Goal: Information Seeking & Learning: Learn about a topic

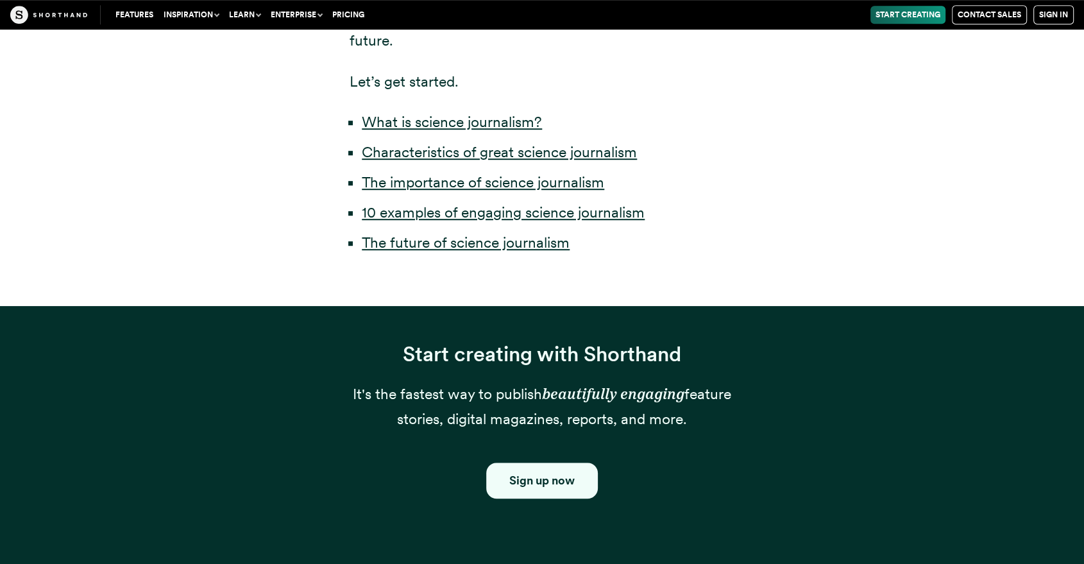
scroll to position [784, 0]
click at [457, 214] on link "10 examples of engaging science journalism" at bounding box center [503, 212] width 283 height 18
click at [431, 154] on link "Characteristics of great science journalism" at bounding box center [499, 152] width 275 height 18
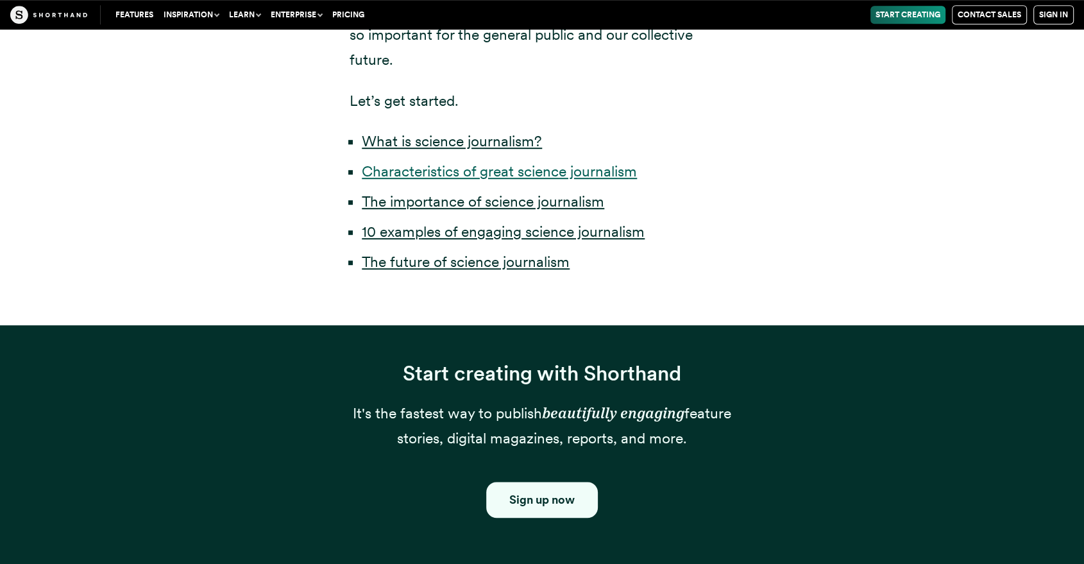
scroll to position [712, 0]
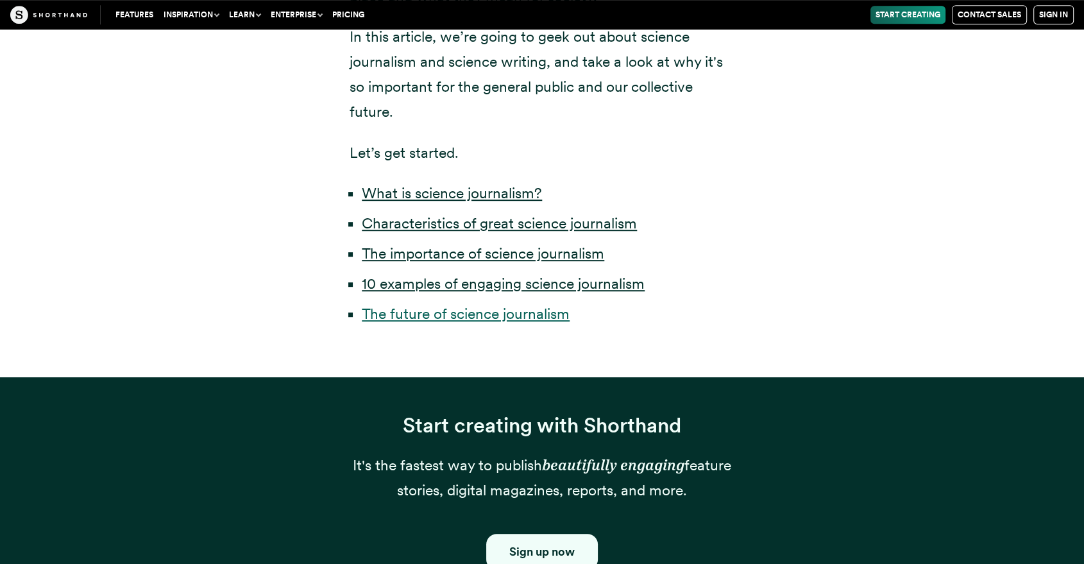
click at [477, 319] on link "The future of science journalism" at bounding box center [466, 314] width 208 height 18
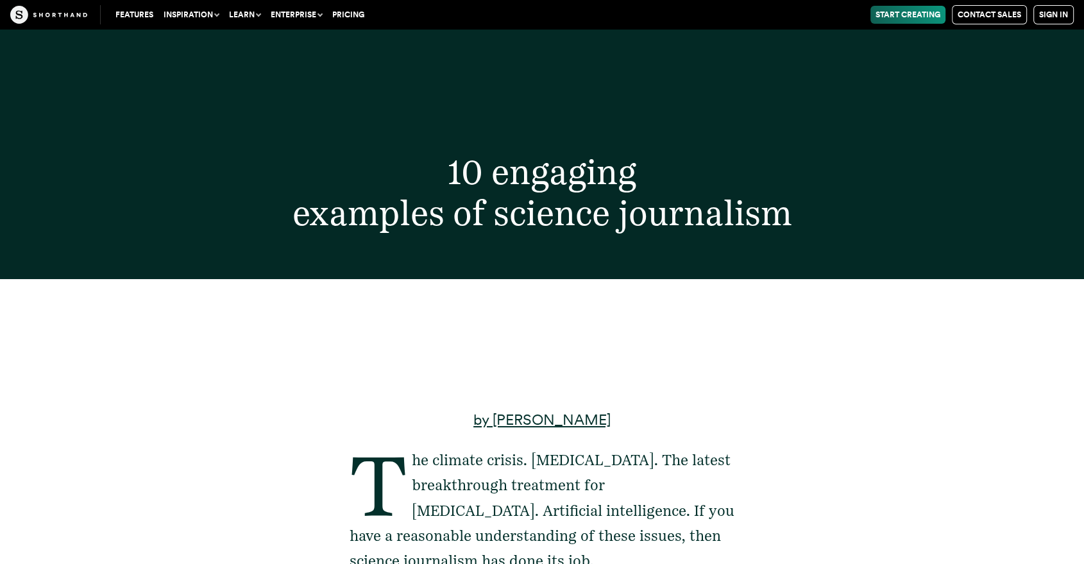
scroll to position [0, 0]
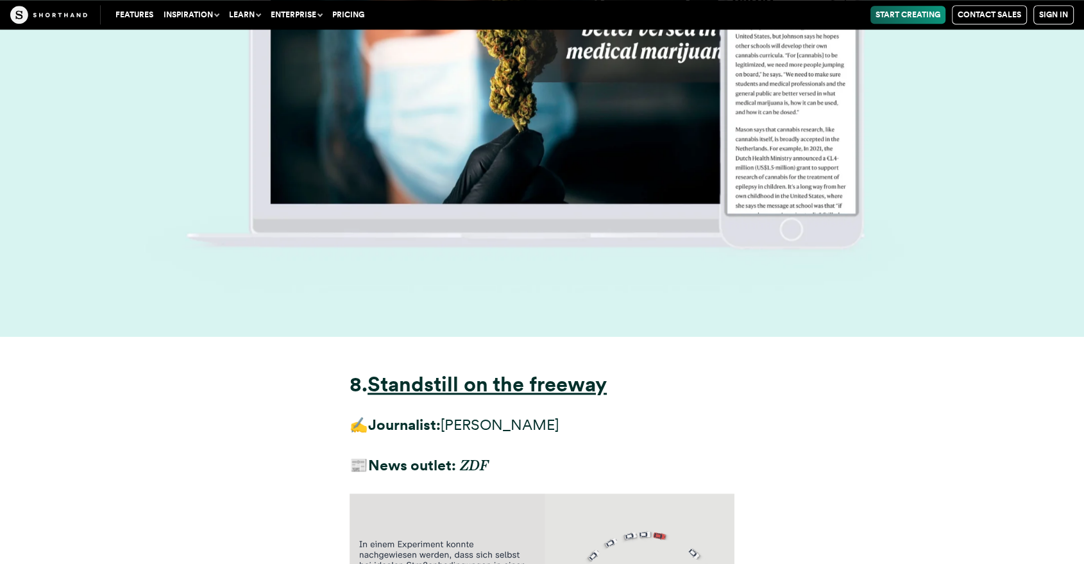
scroll to position [20557, 0]
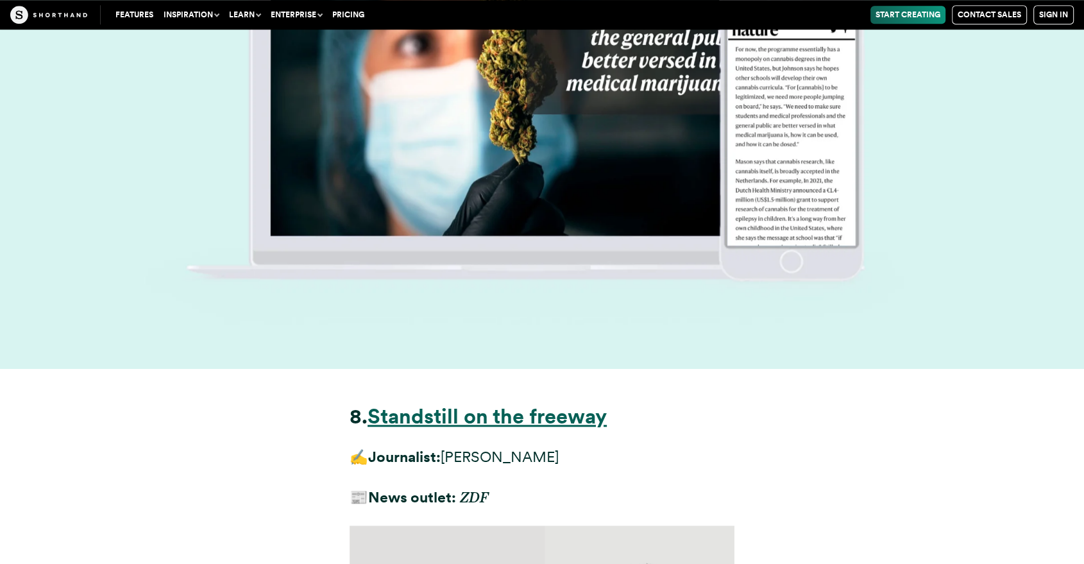
click at [404, 403] on strong "Standstill on the freeway" at bounding box center [486, 415] width 239 height 25
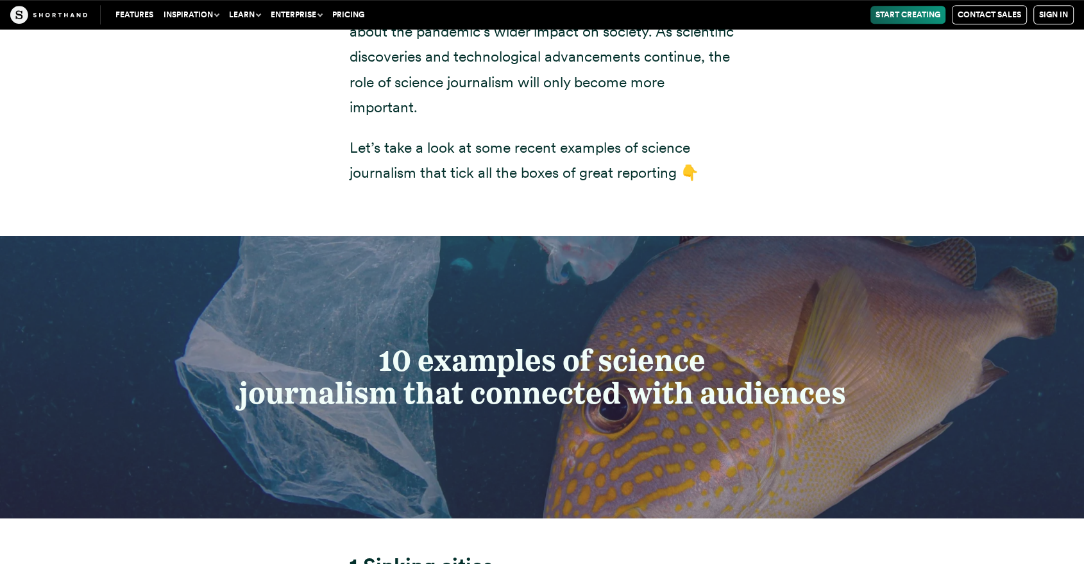
scroll to position [5730, 0]
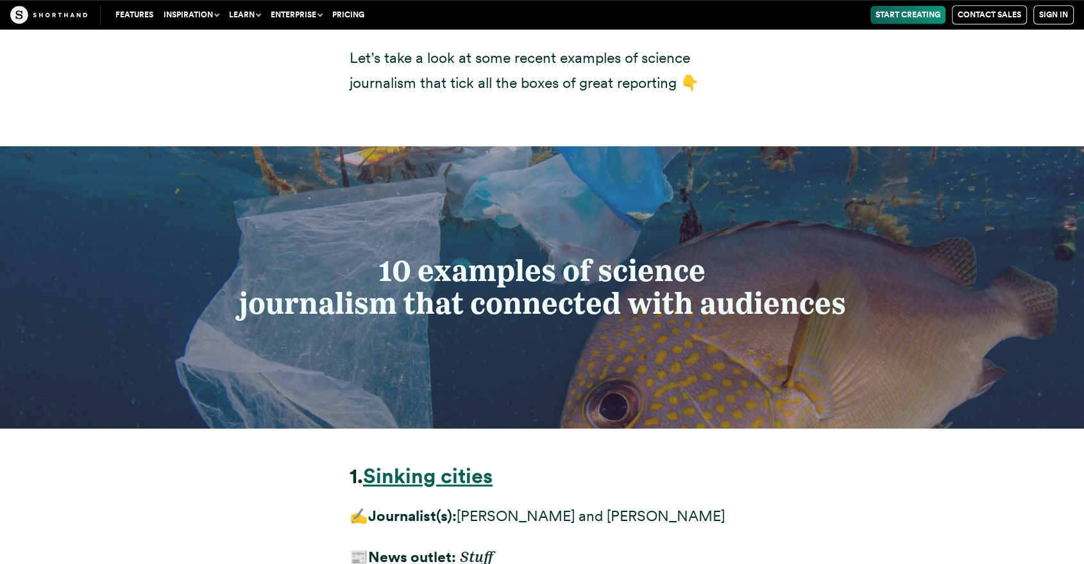
click at [432, 463] on strong "Sinking cities" at bounding box center [428, 475] width 130 height 25
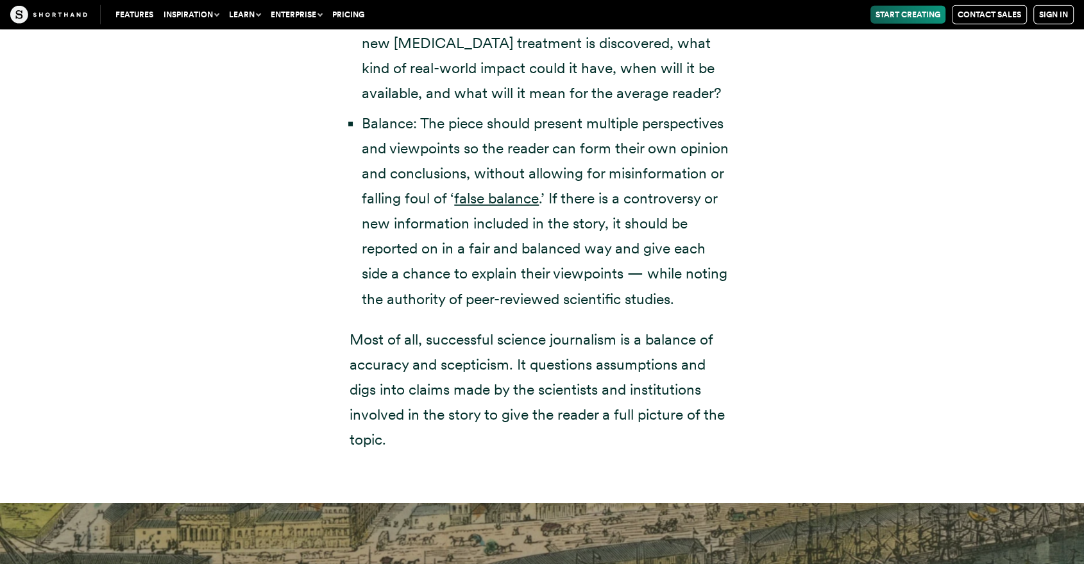
scroll to position [3252, 0]
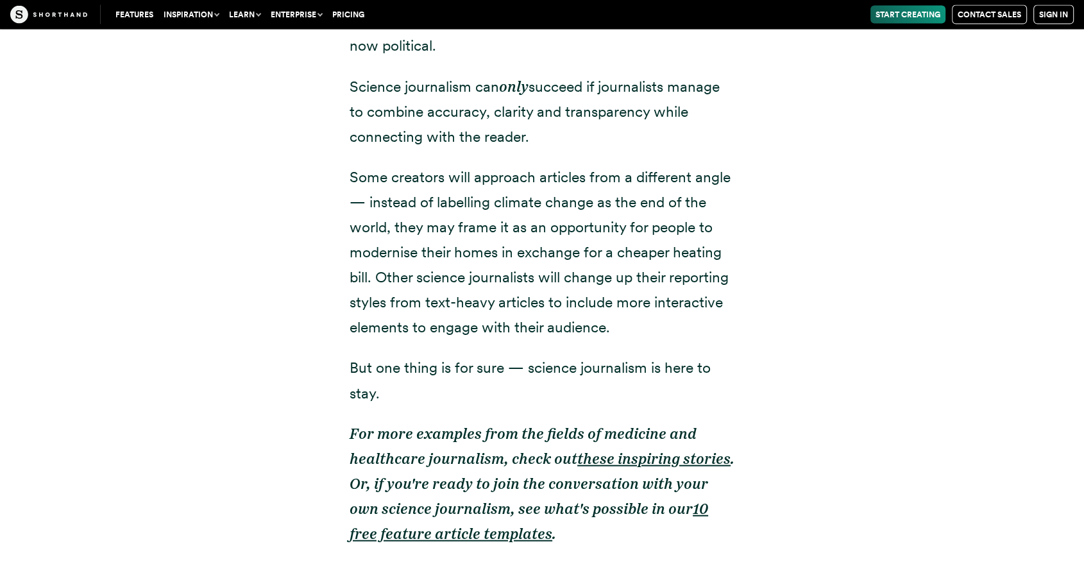
scroll to position [27291, 0]
